Goal: Task Accomplishment & Management: Manage account settings

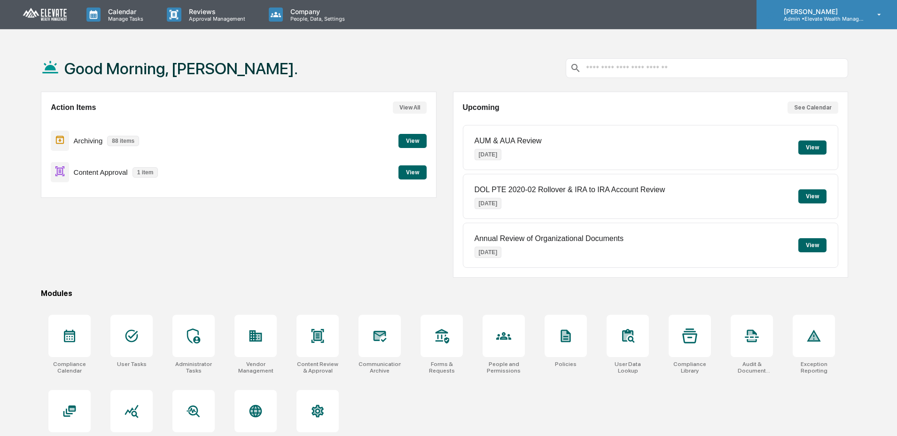
click at [806, 18] on p "Admin • Elevate Wealth Management" at bounding box center [819, 19] width 87 height 7
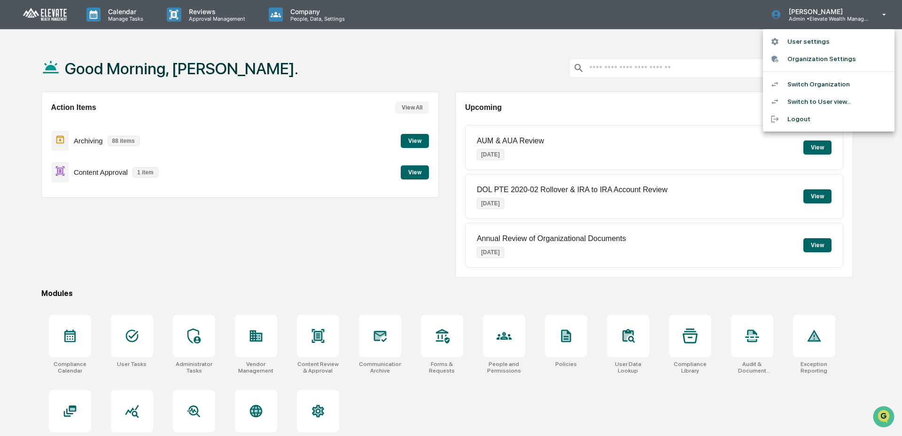
click at [808, 84] on li "Switch Organization" at bounding box center [829, 84] width 132 height 17
